Goal: Information Seeking & Learning: Find specific fact

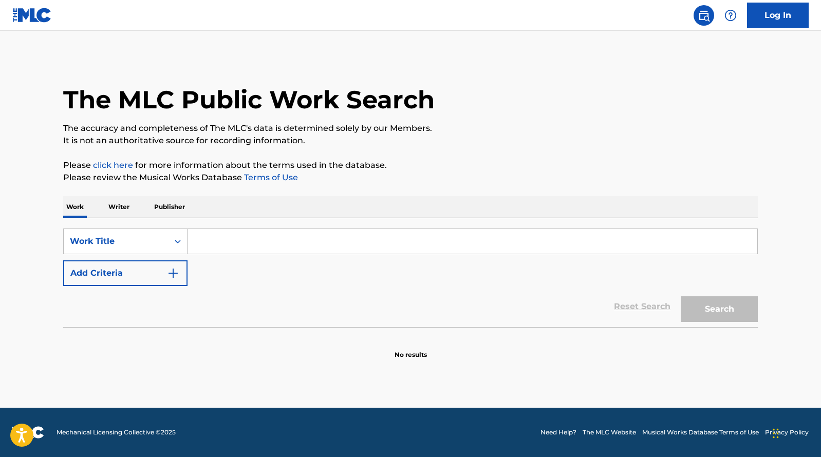
click at [117, 206] on p "Writer" at bounding box center [118, 207] width 27 height 22
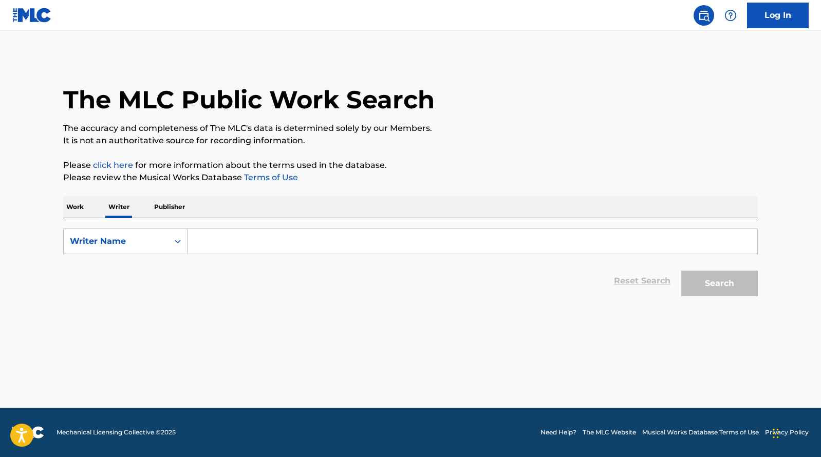
click at [239, 240] on input "Search Form" at bounding box center [473, 241] width 570 height 25
paste input "[PERSON_NAME]"
type input "[PERSON_NAME]"
click at [733, 283] on button "Search" at bounding box center [719, 284] width 77 height 26
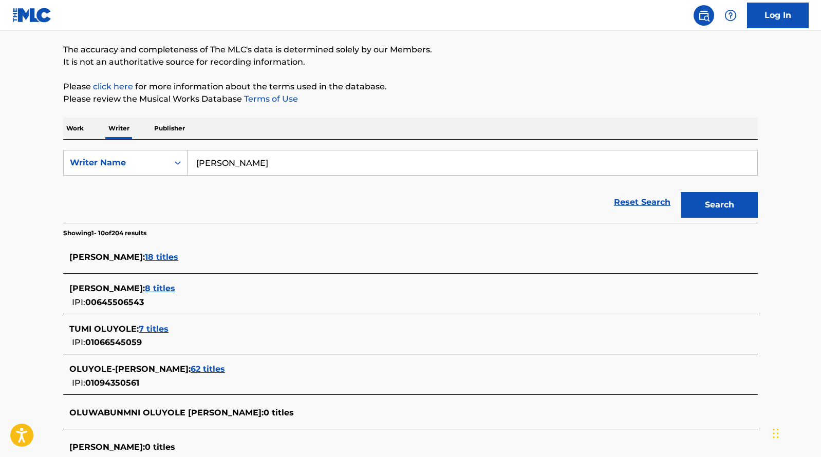
scroll to position [233, 0]
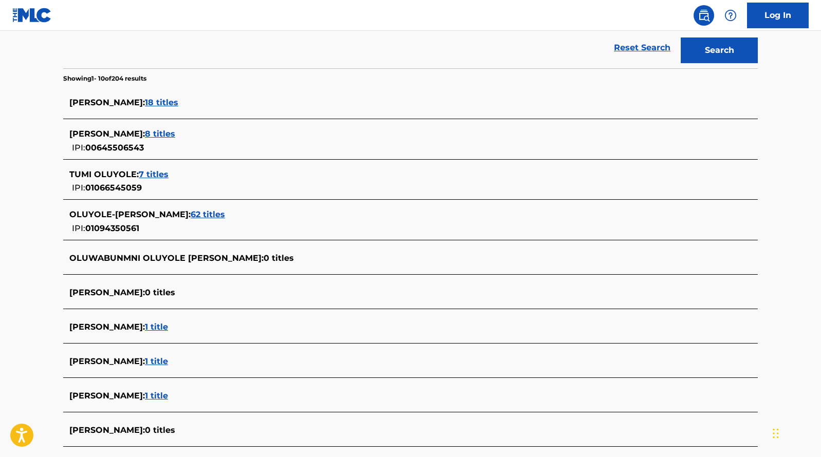
click at [225, 213] on span "62 titles" at bounding box center [208, 215] width 34 height 10
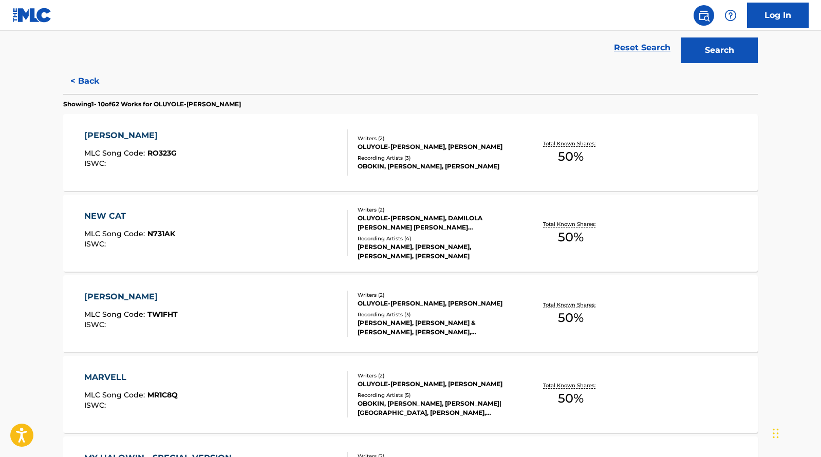
click at [241, 242] on div "NEW CAT MLC Song Code : N731AK ISWC :" at bounding box center [216, 233] width 264 height 46
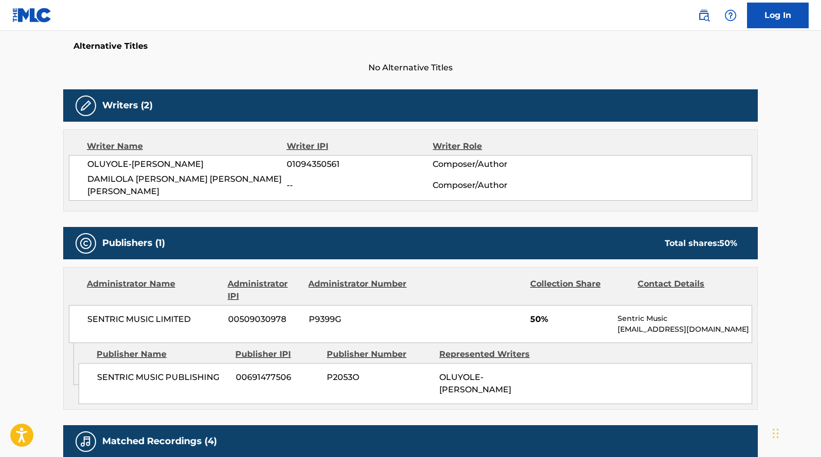
scroll to position [273, 0]
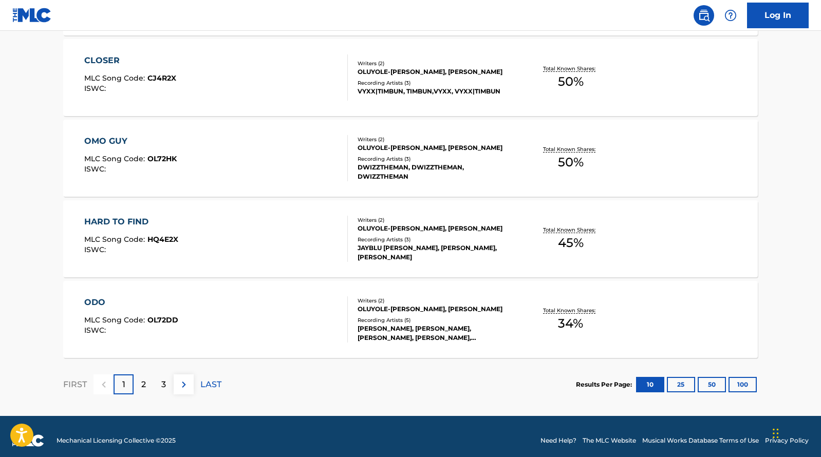
scroll to position [801, 0]
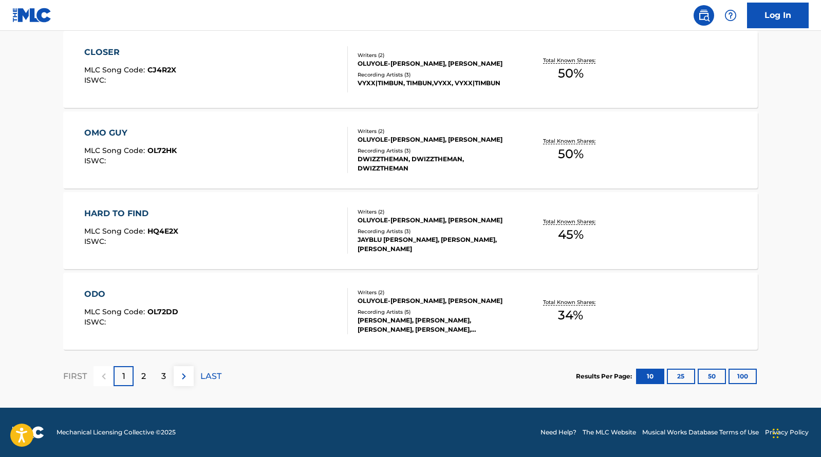
click at [305, 229] on div "HARD TO FIND MLC Song Code : HQ4E2X ISWC :" at bounding box center [216, 231] width 264 height 46
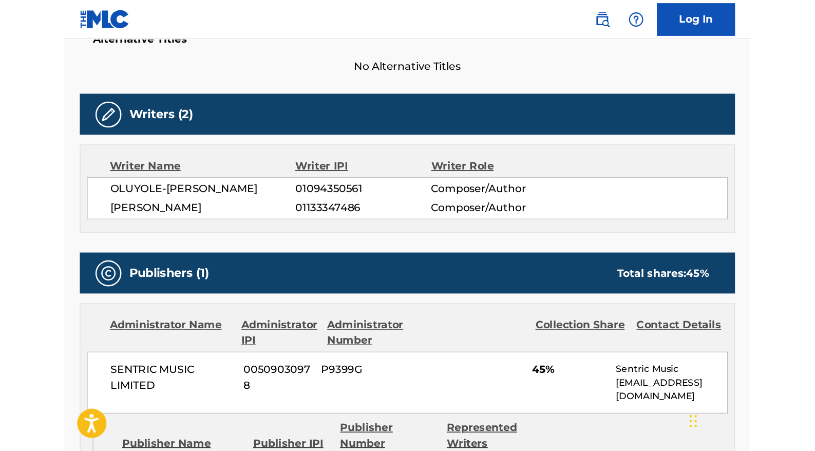
scroll to position [288, 0]
